Goal: Task Accomplishment & Management: Use online tool/utility

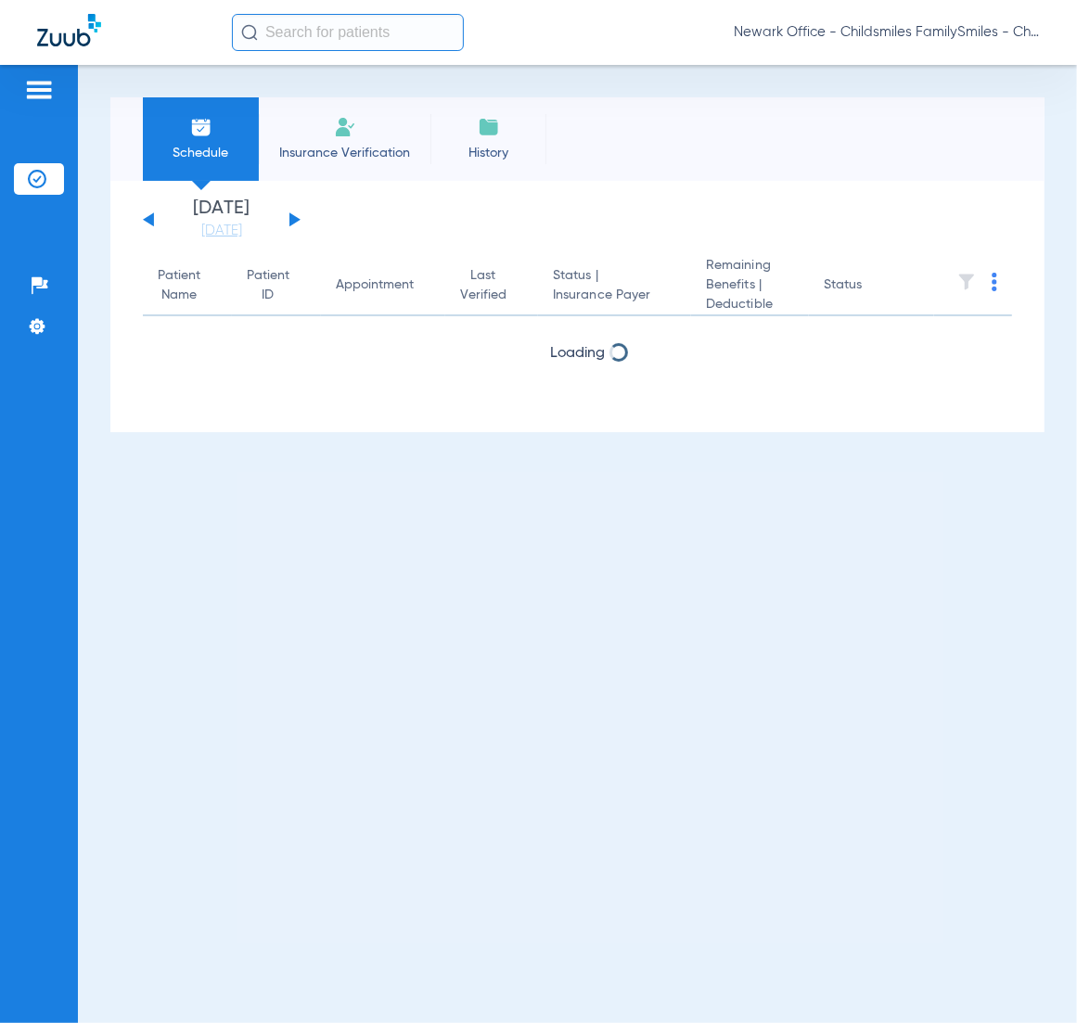
click at [289, 220] on button at bounding box center [294, 219] width 11 height 14
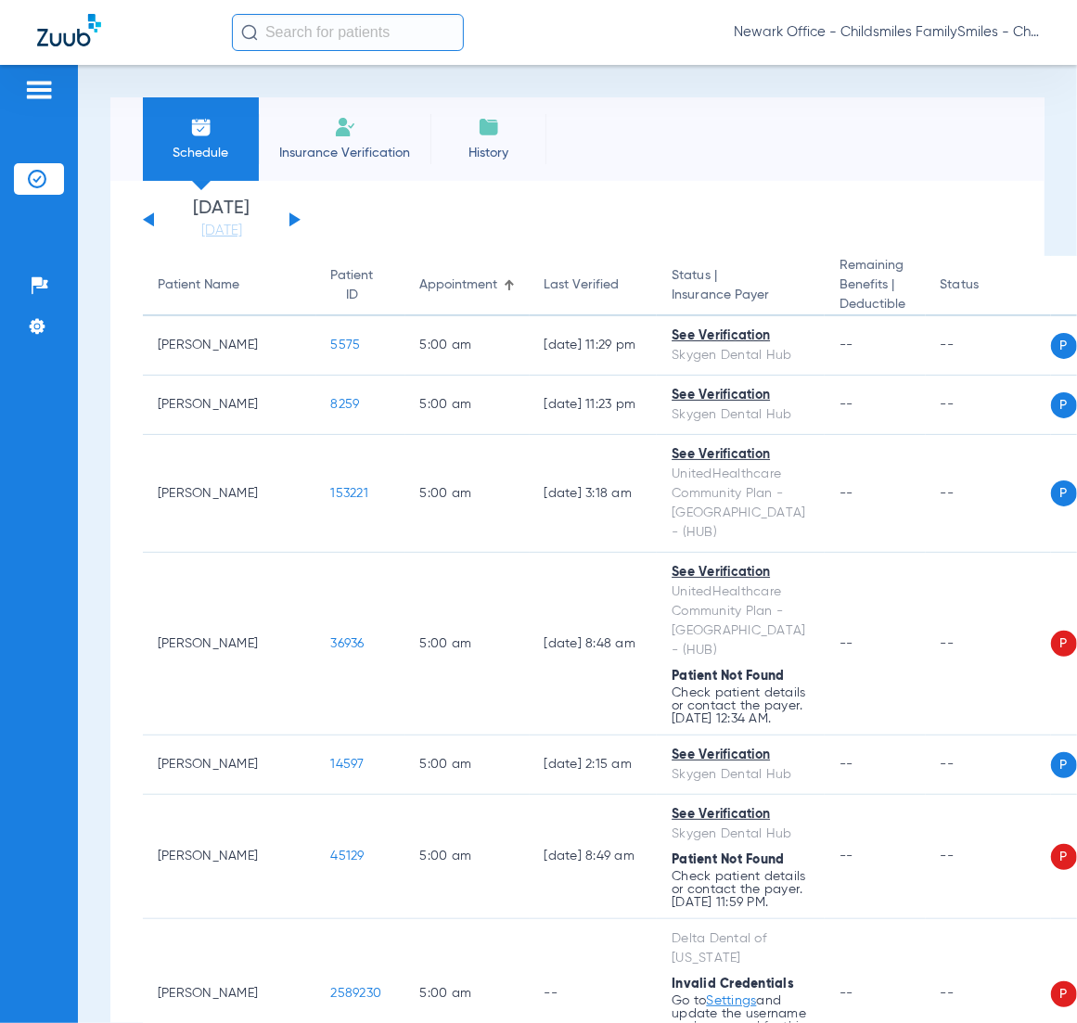
click at [0, 135] on html "Newark Office - Childsmiles FamilySmiles - ChildSmiles [GEOGRAPHIC_DATA] - [GEO…" at bounding box center [538, 511] width 1077 height 1023
click at [0, 136] on div "Patients Insurance Verification Setup Help Center Settings" at bounding box center [39, 576] width 78 height 1023
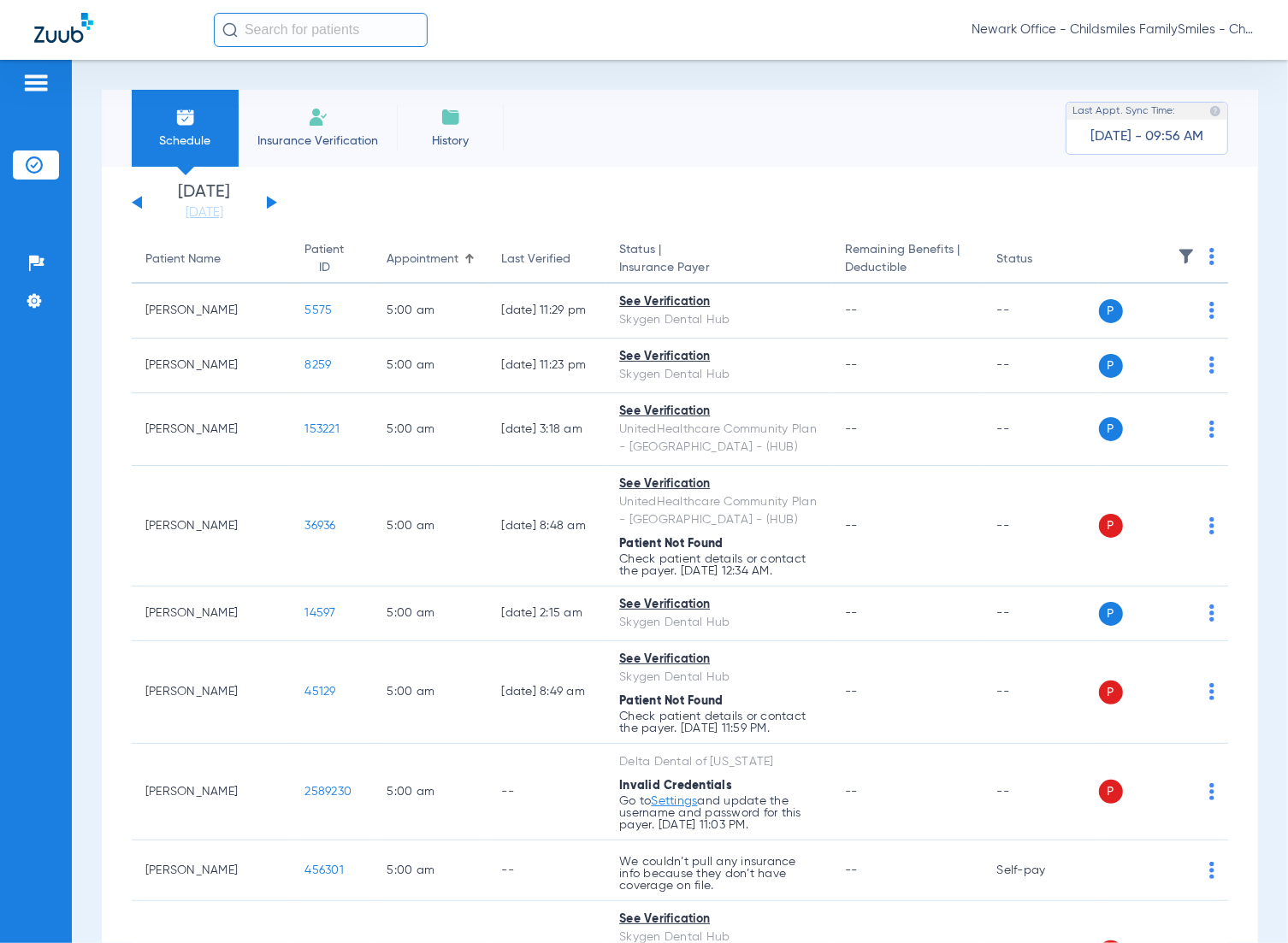
click at [992, 261] on th at bounding box center [1164, 260] width 130 height 48
click at [992, 259] on th at bounding box center [1164, 260] width 130 height 48
click at [992, 259] on img at bounding box center [1212, 256] width 6 height 18
click at [992, 324] on span "Verify All" at bounding box center [1131, 324] width 107 height 12
